Goal: Contribute content

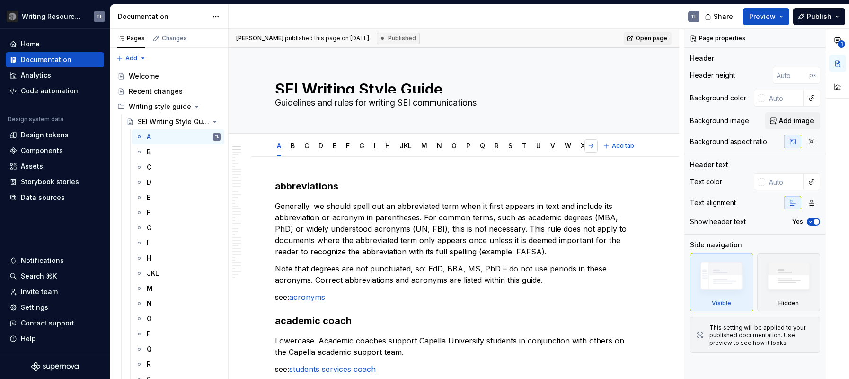
click at [593, 145] on link "XYZ" at bounding box center [587, 146] width 13 height 8
click at [590, 144] on button "button" at bounding box center [591, 145] width 13 height 13
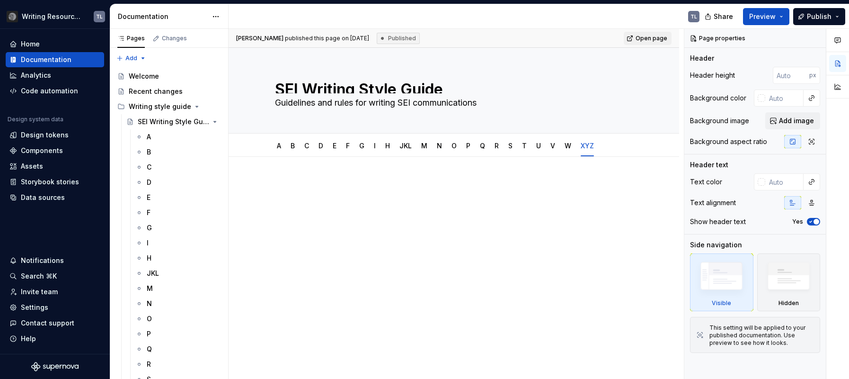
type textarea "*"
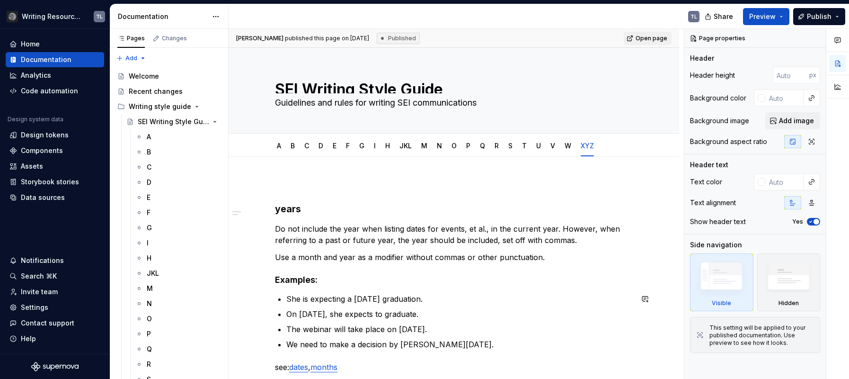
scroll to position [47, 0]
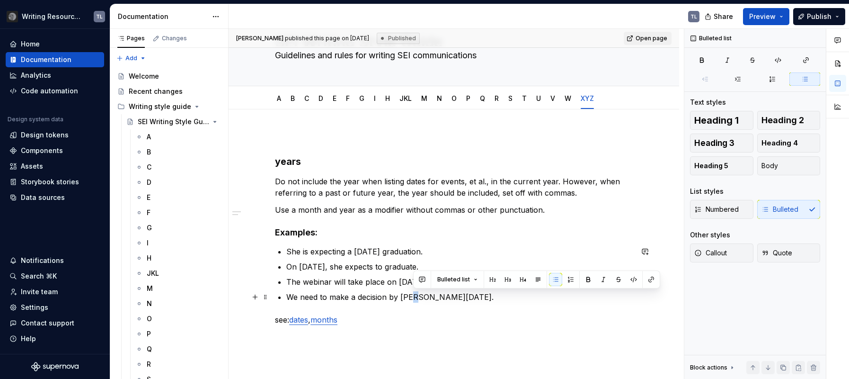
click at [416, 298] on p "We need to make a decision by [PERSON_NAME][DATE]." at bounding box center [459, 296] width 346 height 11
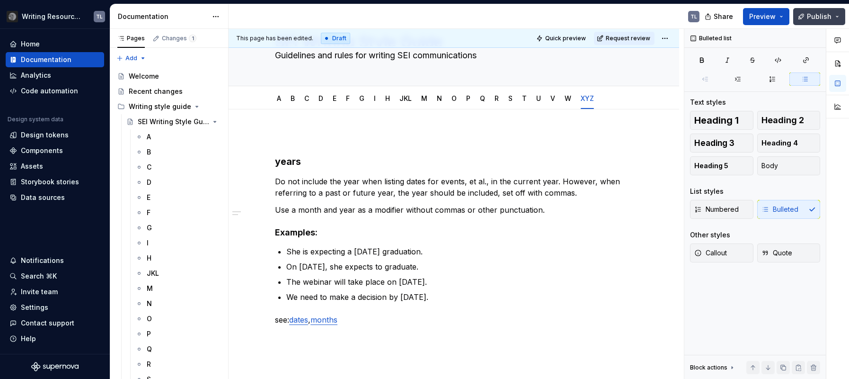
click at [828, 12] on span "Publish" at bounding box center [819, 16] width 25 height 9
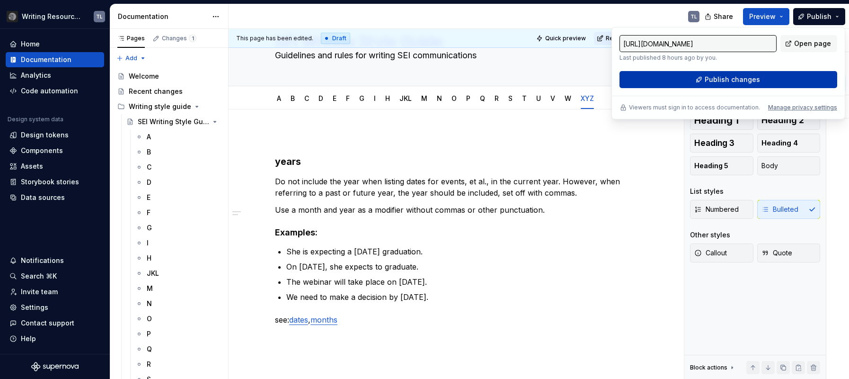
click at [748, 79] on span "Publish changes" at bounding box center [732, 79] width 55 height 9
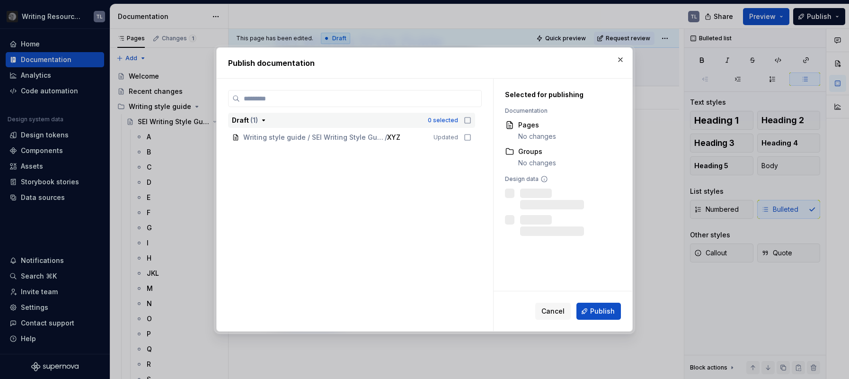
click at [473, 117] on button "Draft ( 1 ) 0 selected" at bounding box center [351, 120] width 247 height 15
click at [471, 121] on icon "button" at bounding box center [468, 120] width 6 height 6
click at [260, 118] on icon "button" at bounding box center [264, 120] width 8 height 8
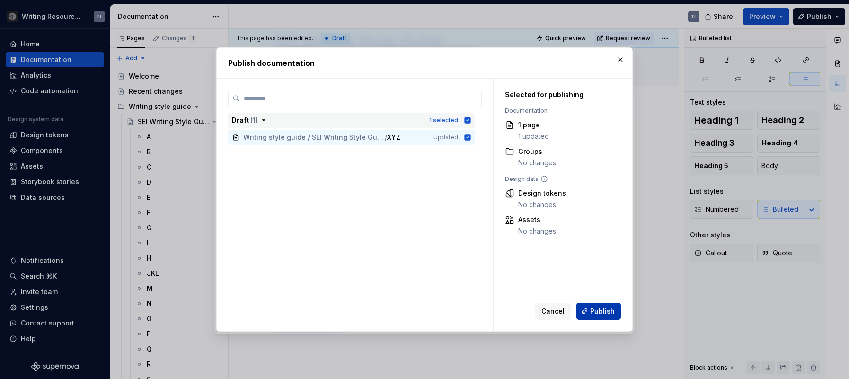
click at [592, 308] on span "Publish" at bounding box center [602, 310] width 25 height 9
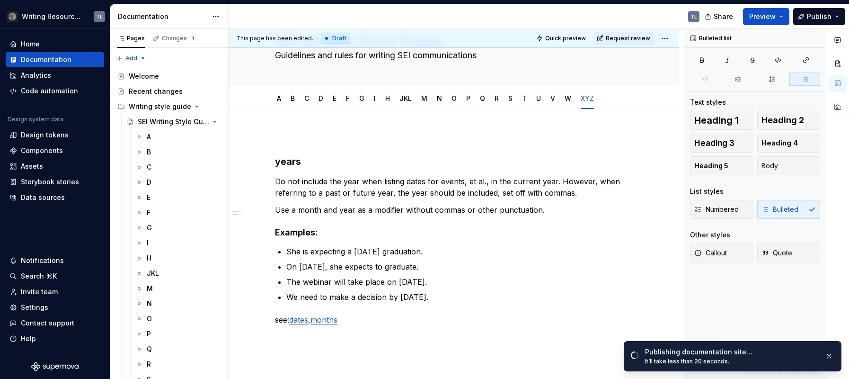
type textarea "*"
